Goal: Transaction & Acquisition: Book appointment/travel/reservation

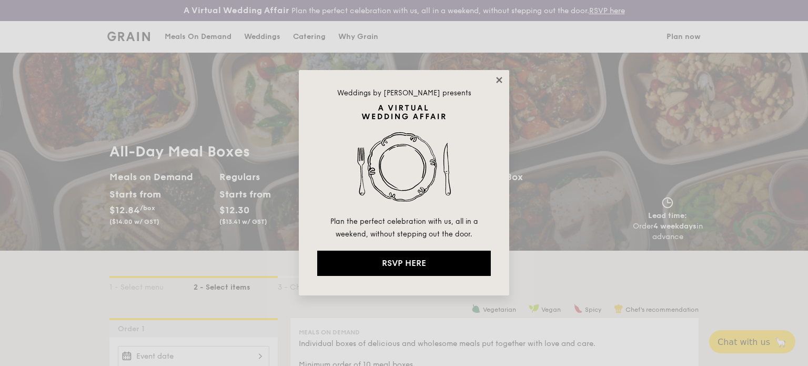
click at [502, 77] on icon at bounding box center [499, 79] width 9 height 9
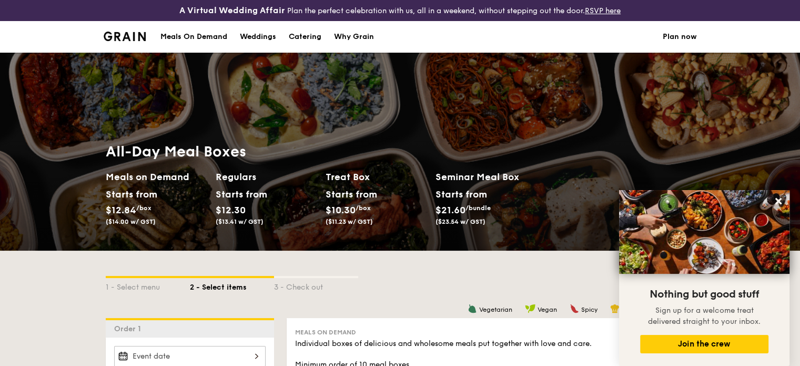
click at [311, 36] on div "Catering" at bounding box center [305, 37] width 33 height 32
select select
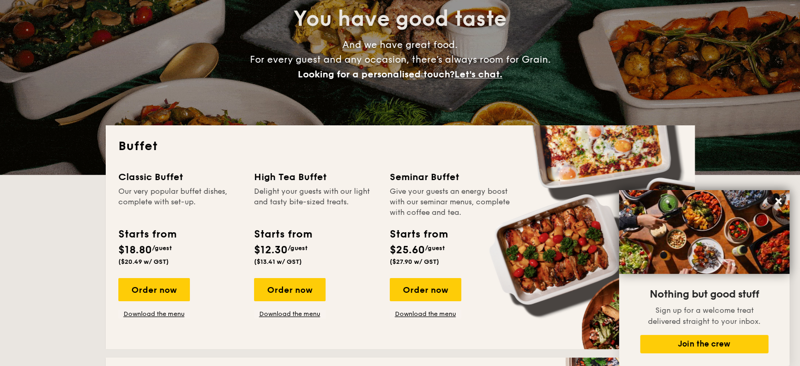
scroll to position [158, 0]
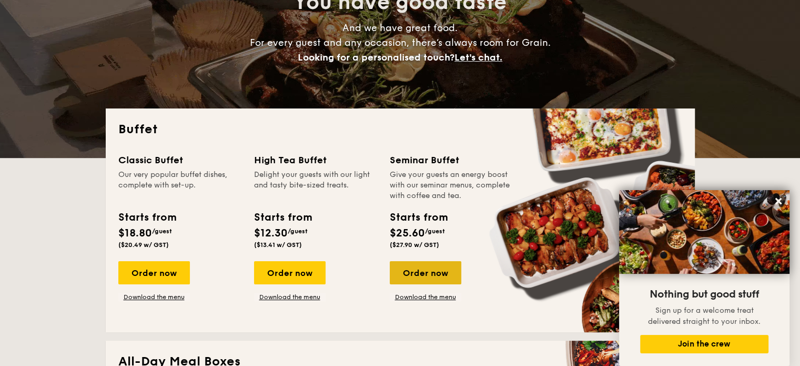
click at [413, 273] on div "Order now" at bounding box center [426, 272] width 72 height 23
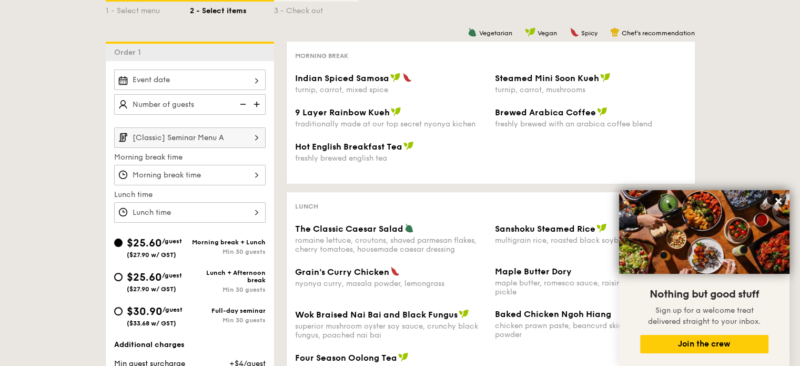
scroll to position [368, 0]
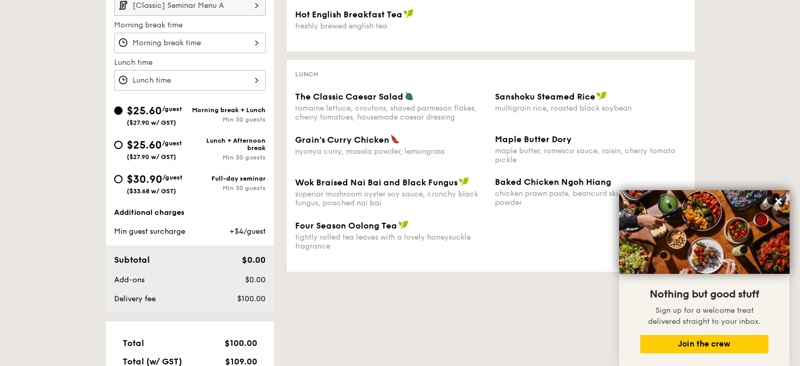
click at [118, 148] on div "$25.60 /guest ($27.90 w/ GST)" at bounding box center [152, 148] width 76 height 23
click at [118, 148] on input "$25.60 /guest ($27.90 w/ GST) Lunch + Afternoon break Min 30 guests" at bounding box center [118, 145] width 8 height 8
radio input "true"
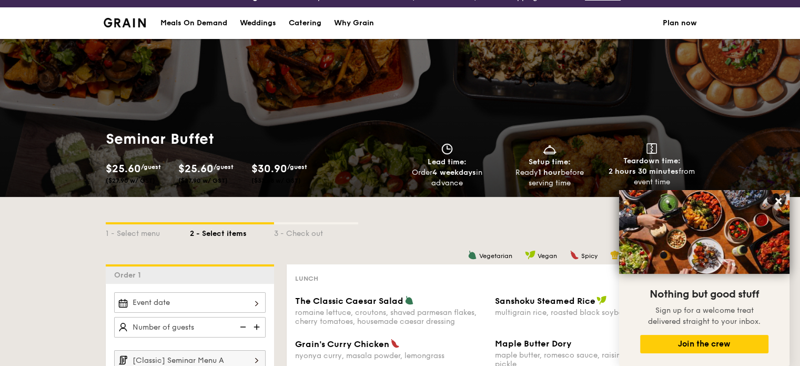
scroll to position [0, 0]
